Goal: Navigation & Orientation: Go to known website

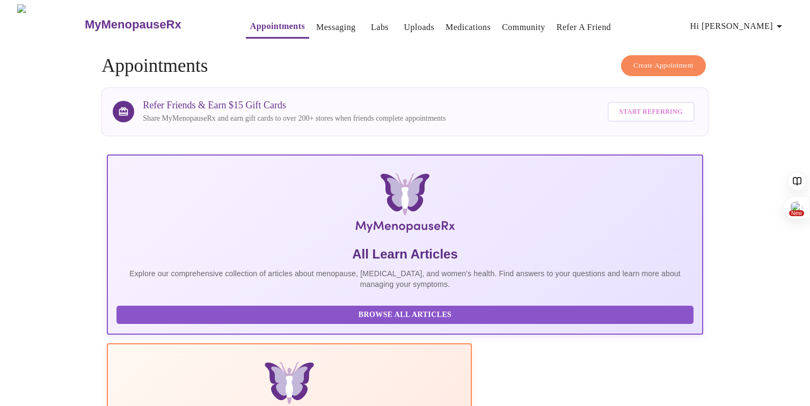
scroll to position [181, 0]
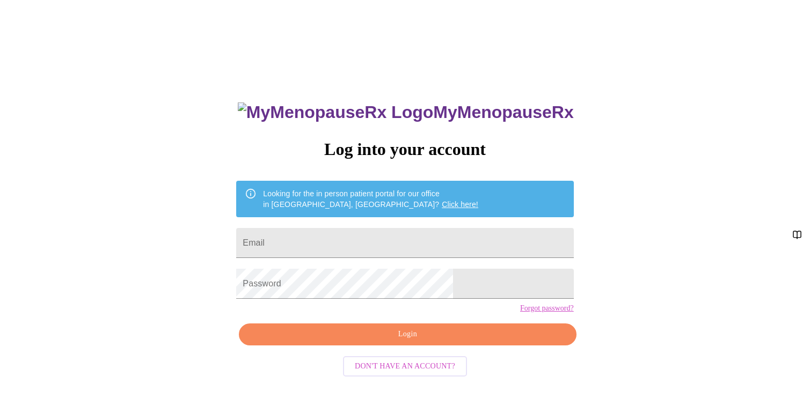
scroll to position [11, 0]
